Goal: Task Accomplishment & Management: Complete application form

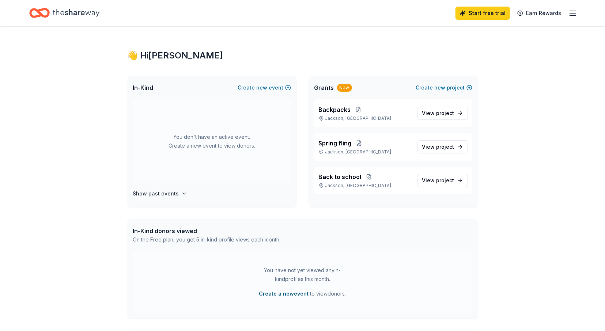
click at [290, 293] on button "Create a new event" at bounding box center [284, 293] width 50 height 9
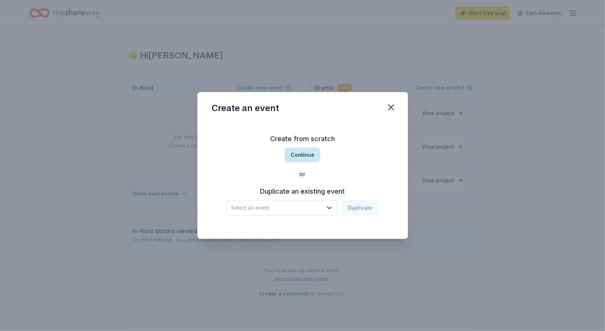
click at [306, 156] on button "Continue" at bounding box center [302, 155] width 35 height 15
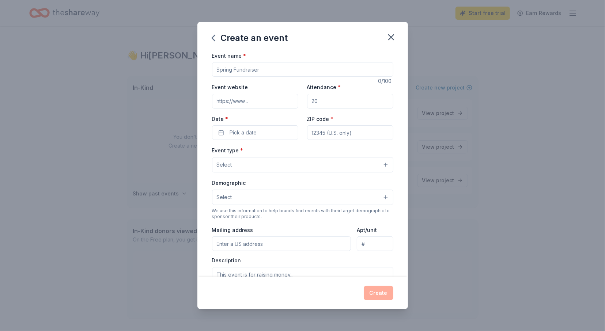
click at [253, 70] on input "Event name *" at bounding box center [302, 69] width 181 height 15
type input "Christmas in the City"
click at [330, 103] on input "Attendance *" at bounding box center [350, 101] width 86 height 15
type input "100"
click at [350, 136] on input "ZIP code *" at bounding box center [350, 132] width 86 height 15
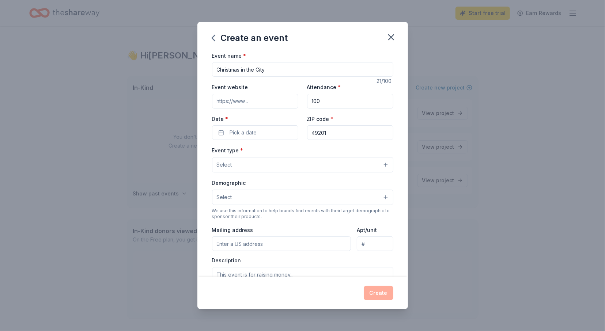
type input "49201"
click at [250, 164] on button "Select" at bounding box center [302, 164] width 181 height 15
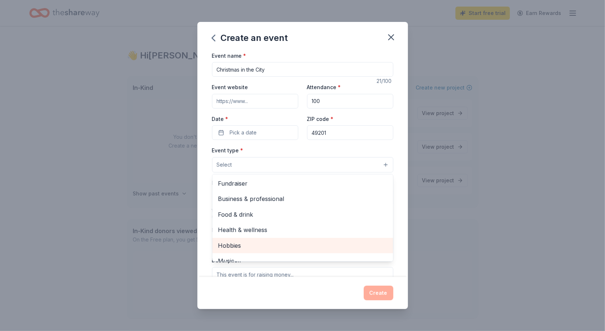
click at [354, 248] on span "Hobbies" at bounding box center [302, 246] width 169 height 10
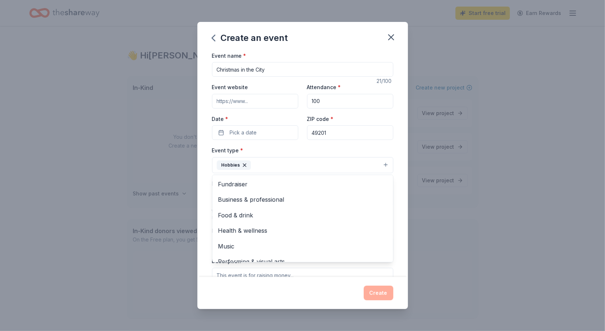
click at [398, 255] on div "Event name * Christmas in the City 21 /100 Event website Attendance * 100 Date …" at bounding box center [302, 164] width 211 height 226
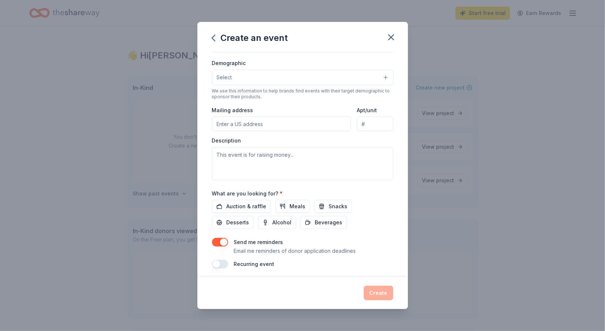
scroll to position [121, 0]
click at [250, 206] on span "Auction & raffle" at bounding box center [247, 205] width 40 height 9
click at [285, 206] on button "Meals" at bounding box center [292, 205] width 35 height 13
click at [332, 204] on span "Snacks" at bounding box center [338, 205] width 19 height 9
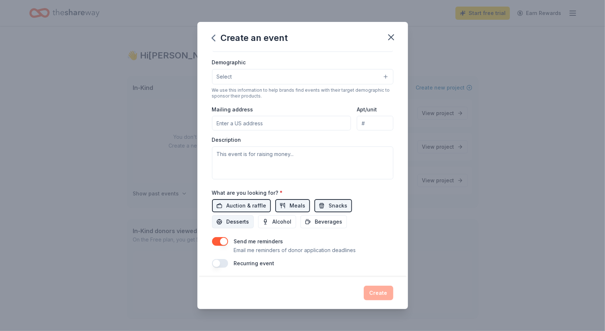
click at [249, 217] on span "Desserts" at bounding box center [238, 221] width 23 height 9
click at [315, 224] on span "Beverages" at bounding box center [328, 221] width 27 height 9
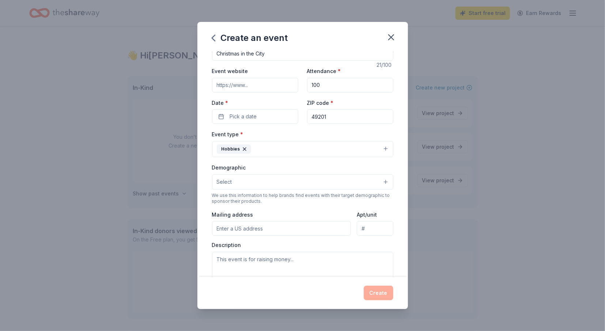
scroll to position [3, 0]
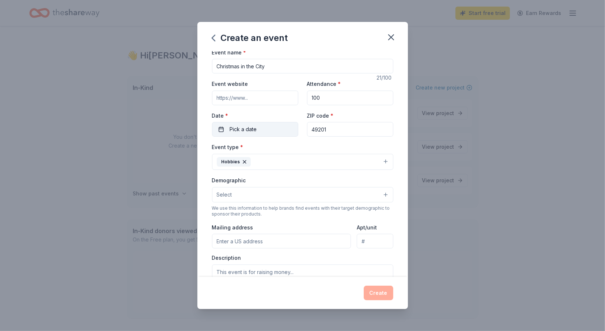
click at [263, 129] on button "Pick a date" at bounding box center [255, 129] width 86 height 15
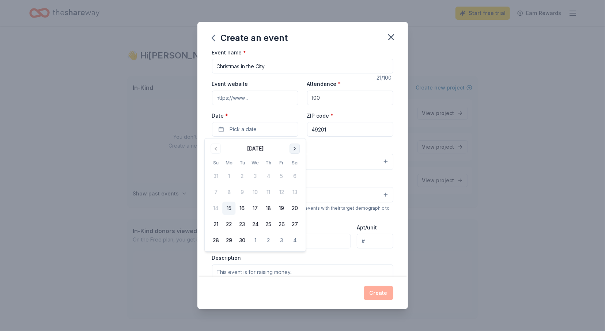
click at [295, 148] on button "Go to next month" at bounding box center [294, 149] width 10 height 10
click at [215, 147] on button "Go to previous month" at bounding box center [216, 149] width 10 height 10
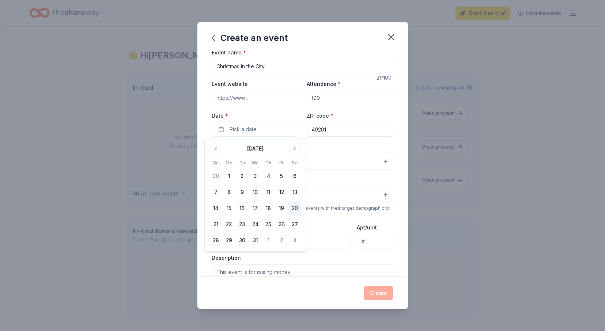
click at [296, 208] on button "20" at bounding box center [294, 208] width 13 height 13
click at [386, 292] on button "Create" at bounding box center [379, 293] width 30 height 15
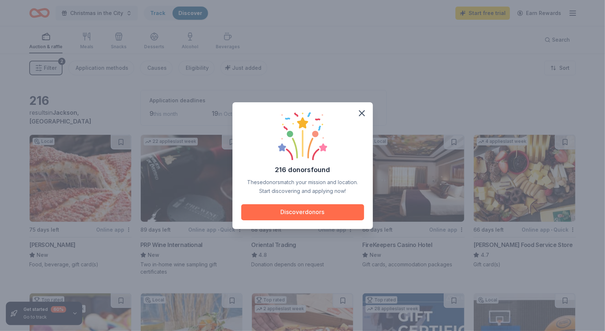
click at [353, 214] on button "Discover donors" at bounding box center [302, 212] width 123 height 16
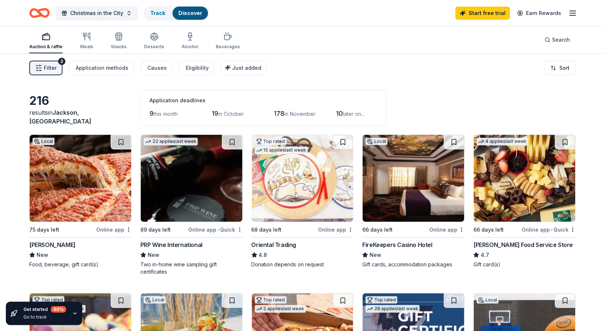
click at [67, 189] on img at bounding box center [81, 178] width 102 height 87
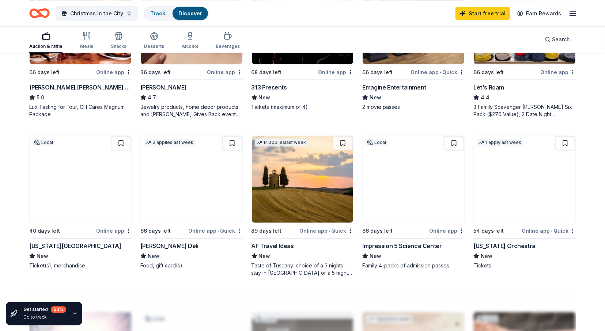
scroll to position [480, 0]
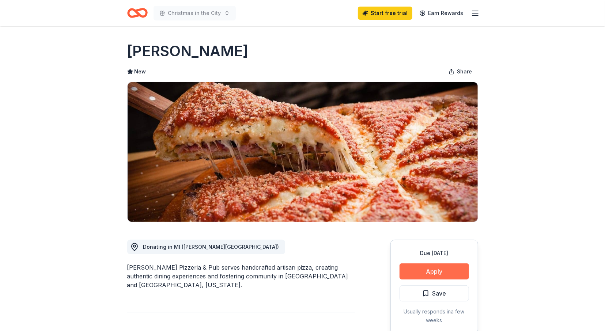
click at [423, 274] on button "Apply" at bounding box center [433, 272] width 69 height 16
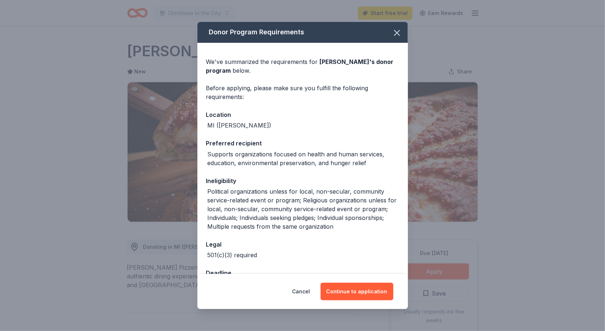
scroll to position [24, 0]
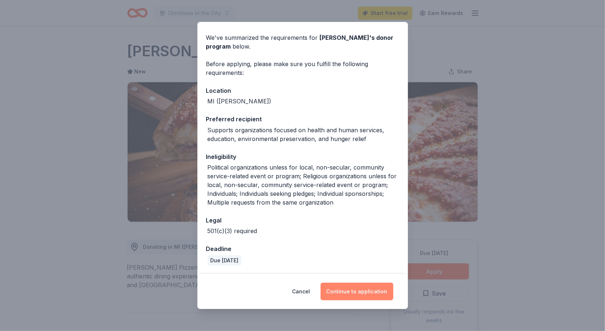
click at [367, 296] on button "Continue to application" at bounding box center [357, 292] width 73 height 18
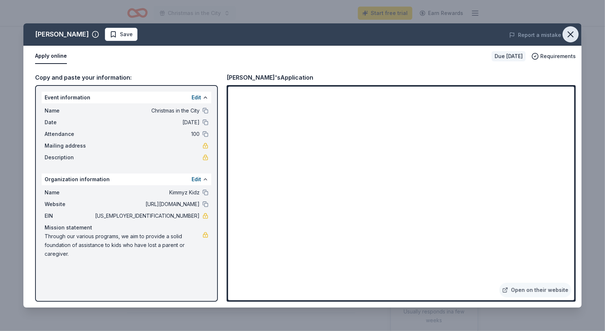
click at [569, 30] on icon "button" at bounding box center [570, 34] width 10 height 10
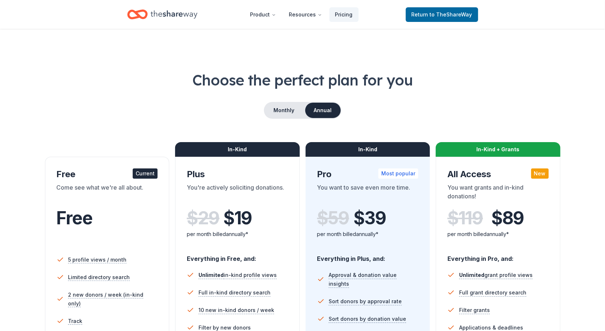
click at [177, 16] on icon "Home" at bounding box center [174, 14] width 47 height 8
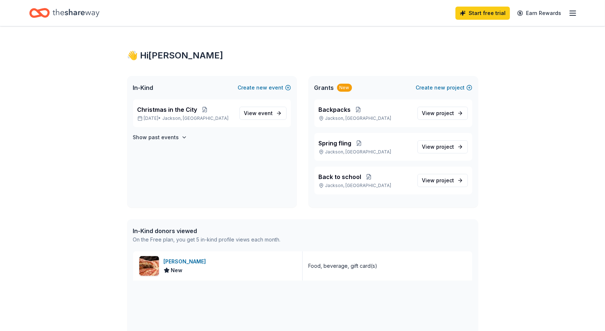
click at [56, 13] on icon "Home" at bounding box center [76, 12] width 47 height 15
click at [435, 87] on button "Create new project" at bounding box center [444, 87] width 56 height 9
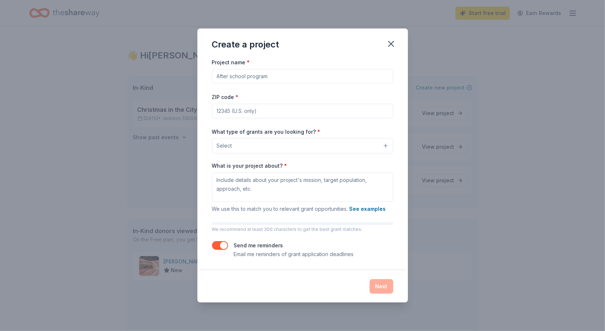
click at [297, 78] on input "Project name *" at bounding box center [302, 76] width 181 height 15
type input "Christmas in the city"
click at [245, 113] on input "ZIP code *" at bounding box center [302, 111] width 181 height 15
type input "49201"
click at [314, 141] on button "Select" at bounding box center [302, 145] width 181 height 15
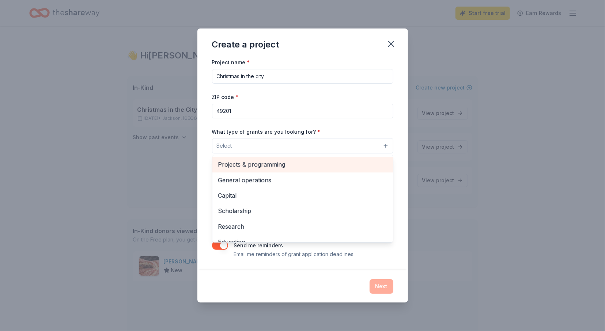
click at [364, 164] on span "Projects & programming" at bounding box center [302, 165] width 169 height 10
click at [323, 165] on span "General operations" at bounding box center [302, 165] width 169 height 10
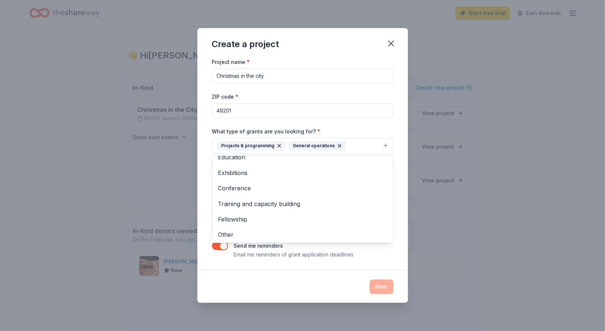
scroll to position [55, 0]
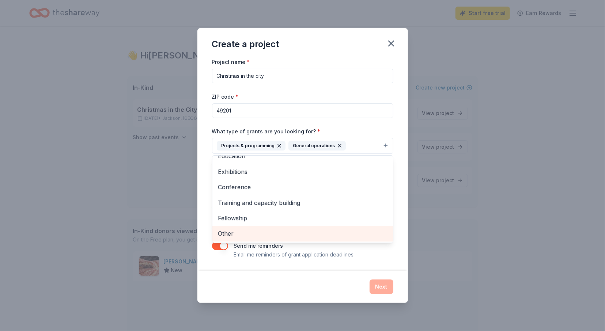
click at [369, 234] on span "Other" at bounding box center [302, 234] width 169 height 10
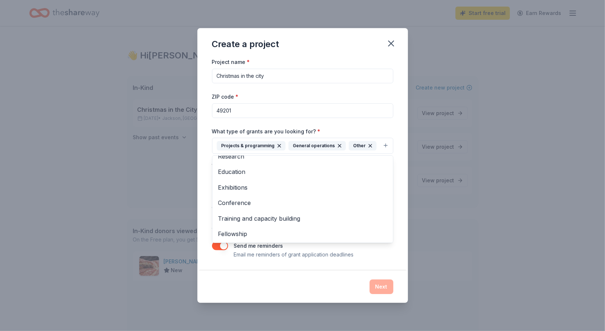
click at [405, 240] on div "Project name * Christmas in the city ZIP code * 49201 What type of grants are y…" at bounding box center [302, 163] width 211 height 213
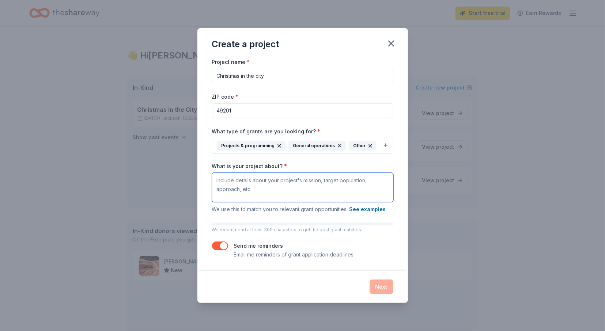
click at [302, 185] on textarea "What is your project about? *" at bounding box center [302, 187] width 181 height 29
click at [394, 44] on icon "button" at bounding box center [391, 43] width 10 height 10
